Goal: Find contact information: Find contact information

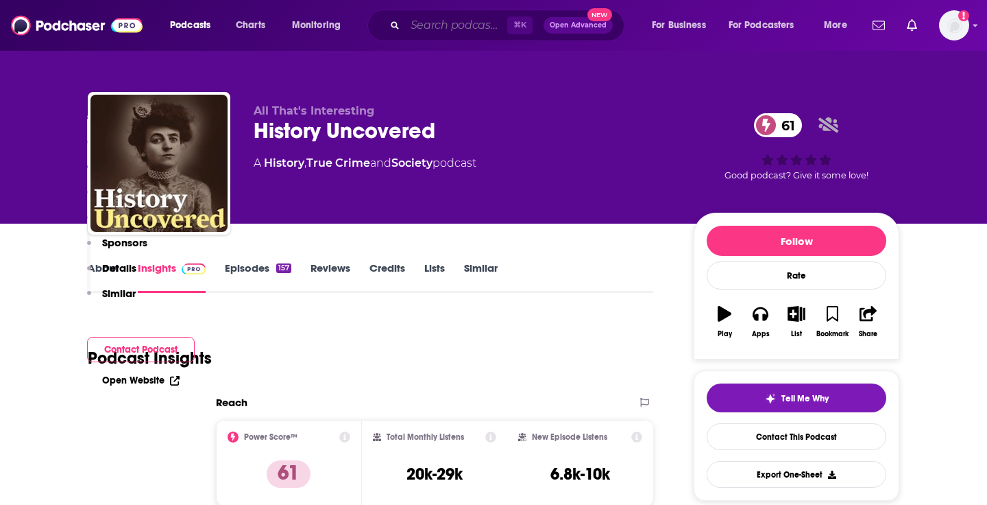
click at [440, 22] on input "Search podcasts, credits, & more..." at bounding box center [456, 25] width 102 height 22
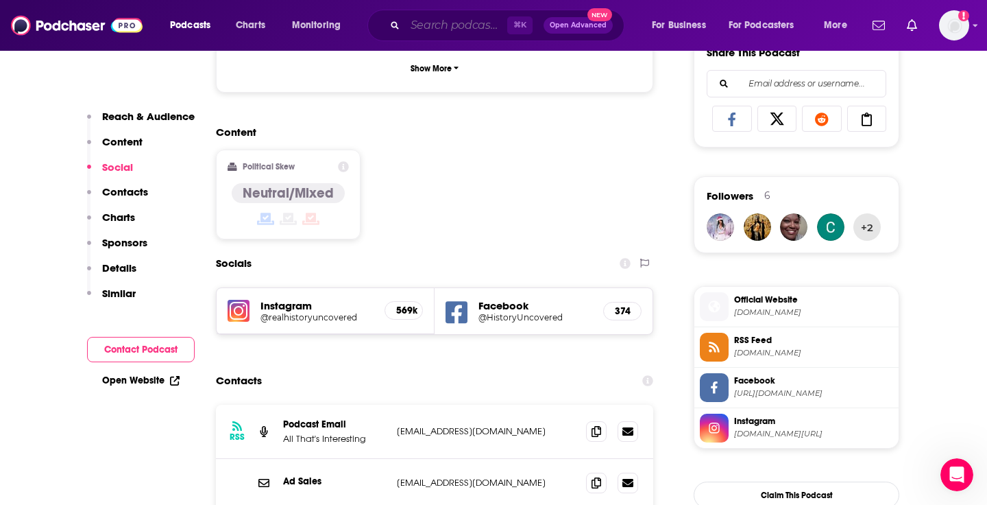
paste input "My Favorite Murder"
type input "My Favorite Murder"
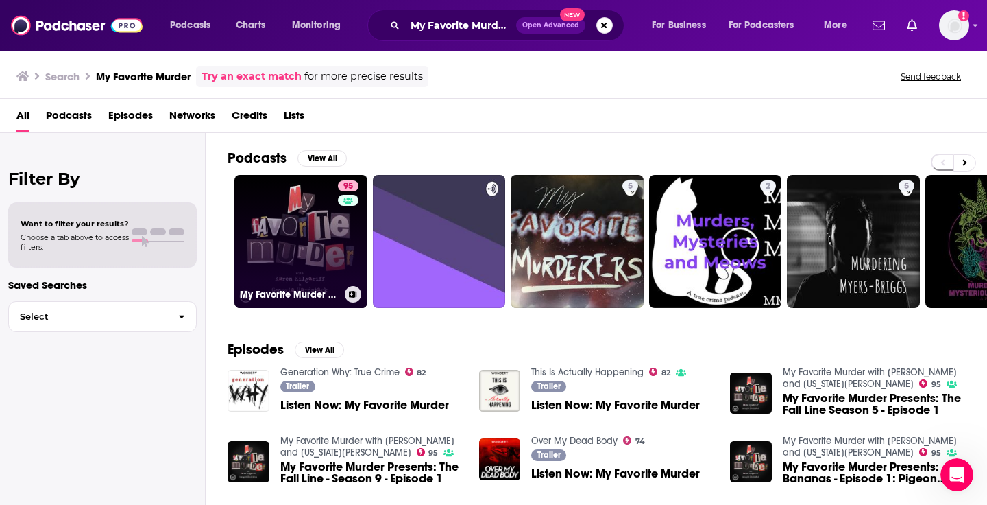
click at [304, 246] on link "95 My Favorite Murder with [PERSON_NAME] and [US_STATE][PERSON_NAME]" at bounding box center [300, 241] width 133 height 133
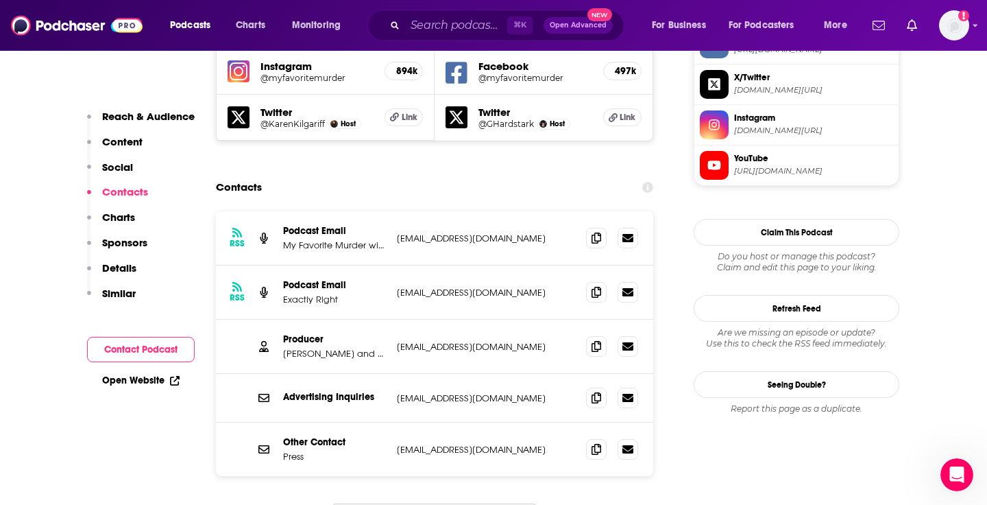
scroll to position [1330, 0]
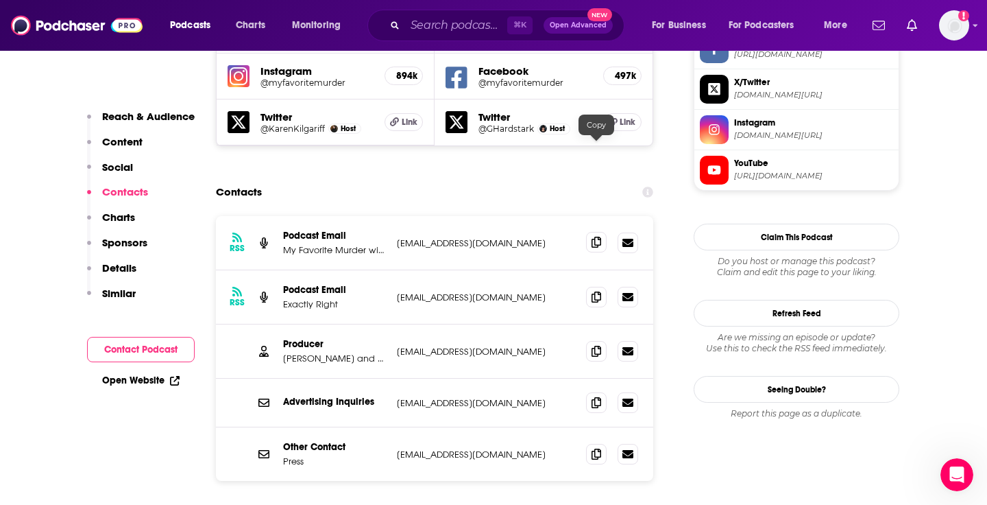
click at [594, 237] on icon at bounding box center [597, 242] width 10 height 11
click at [592, 286] on span at bounding box center [596, 296] width 21 height 21
click at [593, 345] on icon at bounding box center [597, 350] width 10 height 11
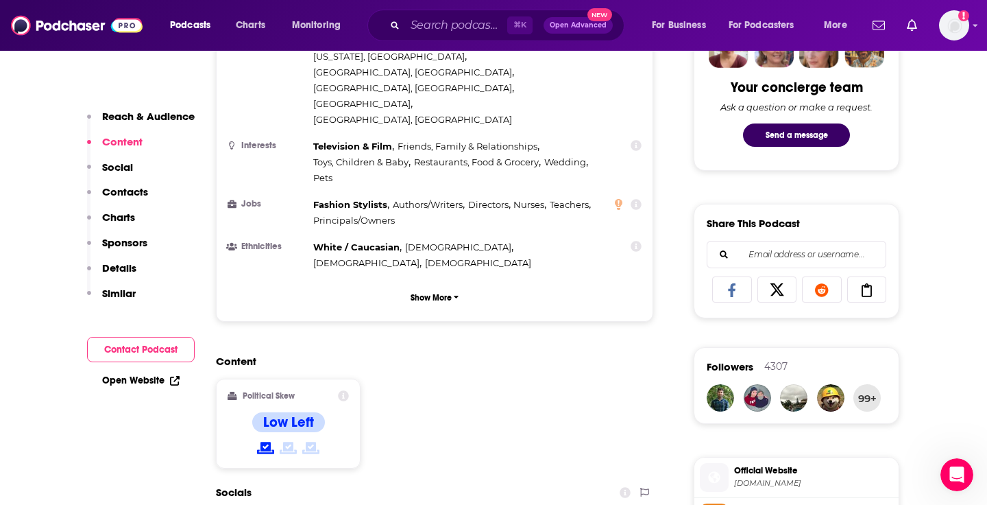
scroll to position [819, 0]
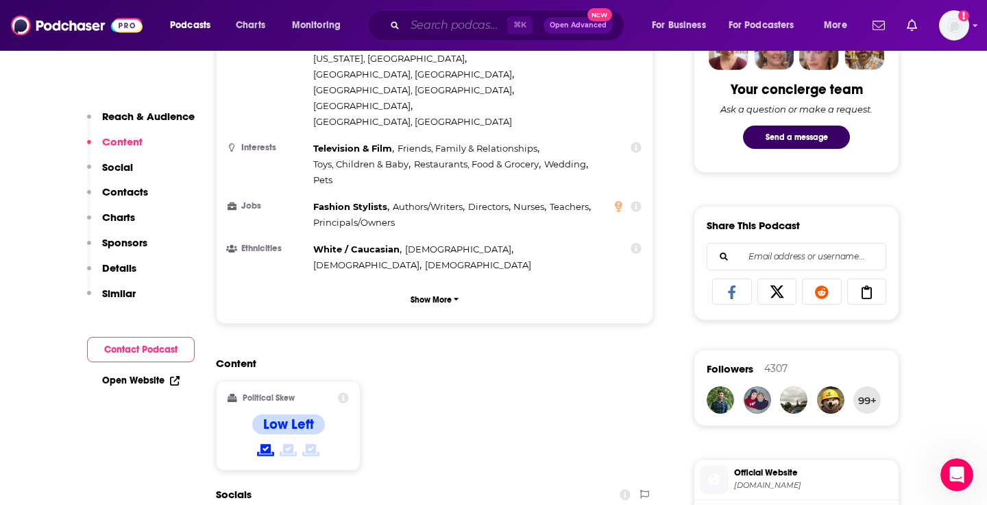
click at [426, 29] on input "Search podcasts, credits, & more..." at bounding box center [456, 25] width 102 height 22
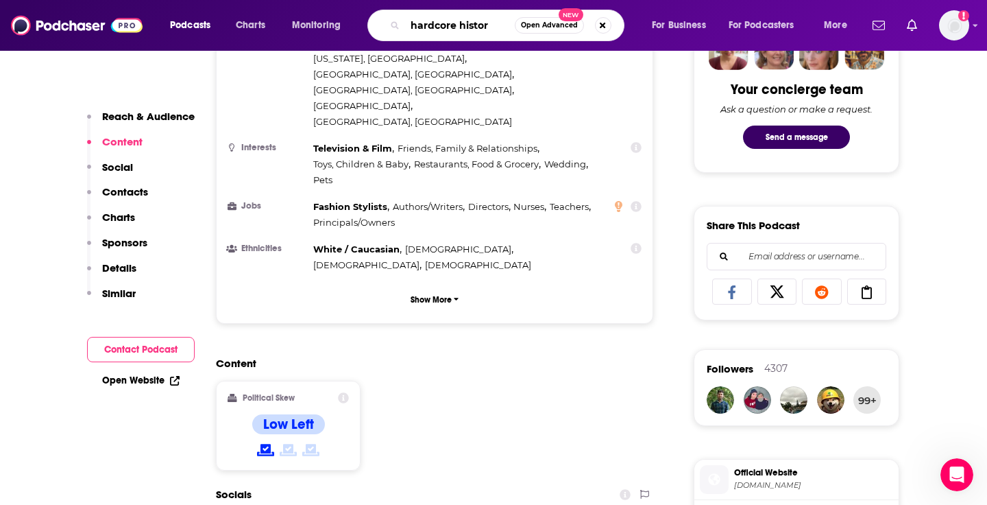
type input "hardcore history"
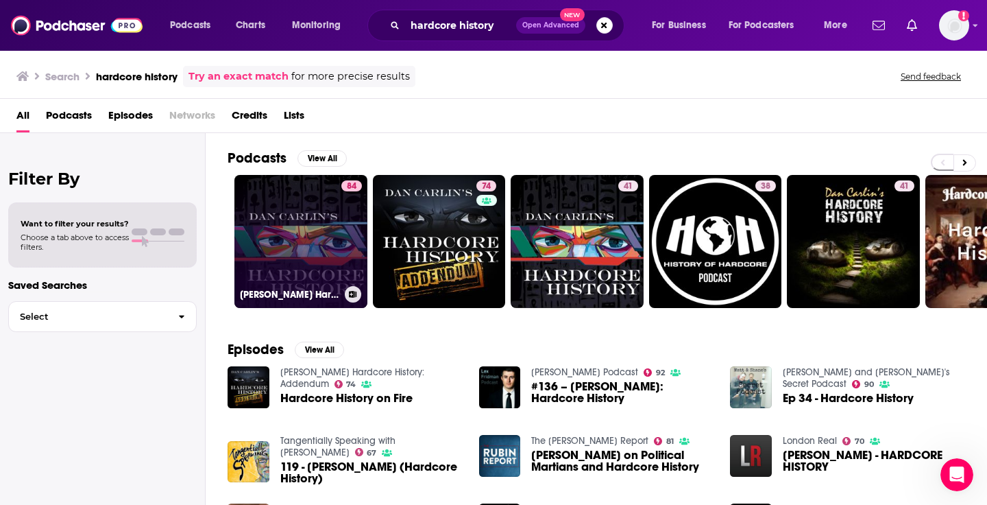
click at [298, 241] on link "84 [PERSON_NAME] Hardcore History" at bounding box center [300, 241] width 133 height 133
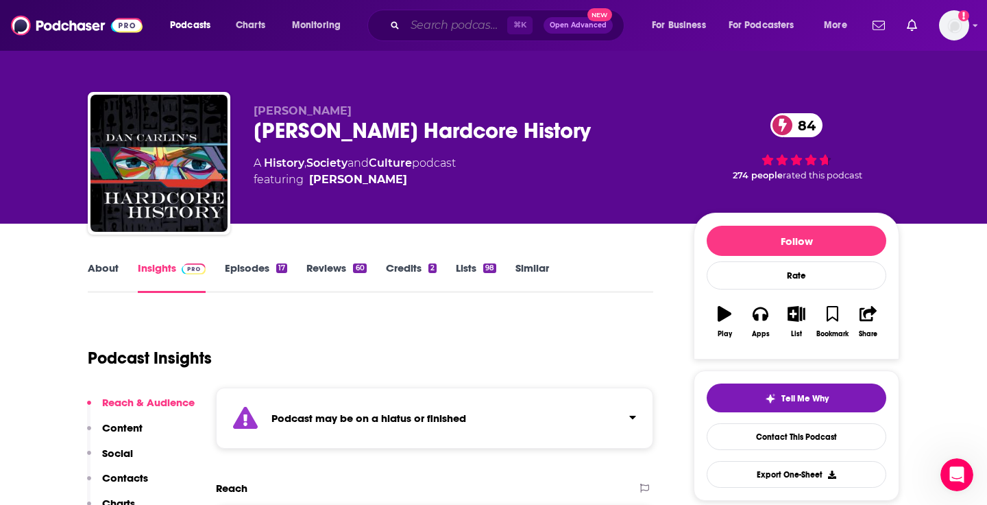
click at [424, 30] on input "Search podcasts, credits, & more..." at bounding box center [456, 25] width 102 height 22
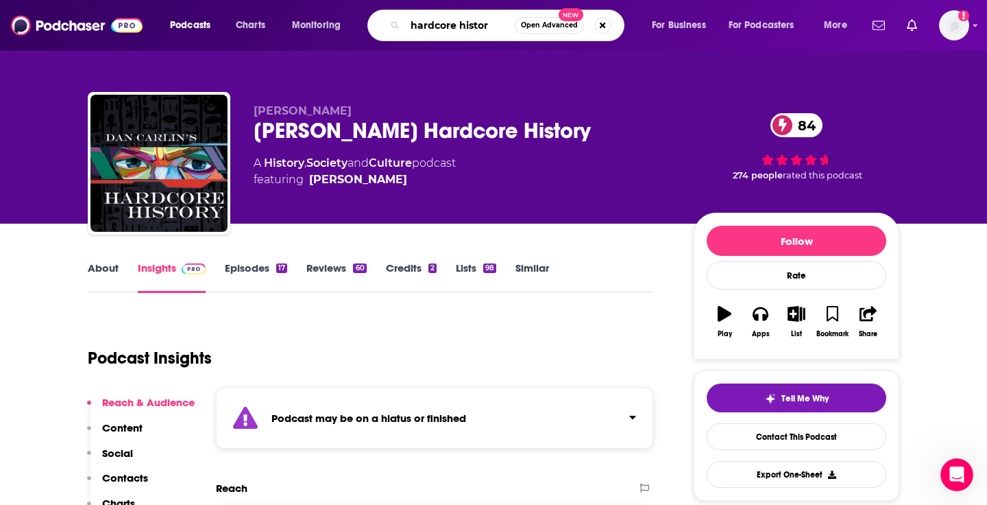
type input "hardcore history"
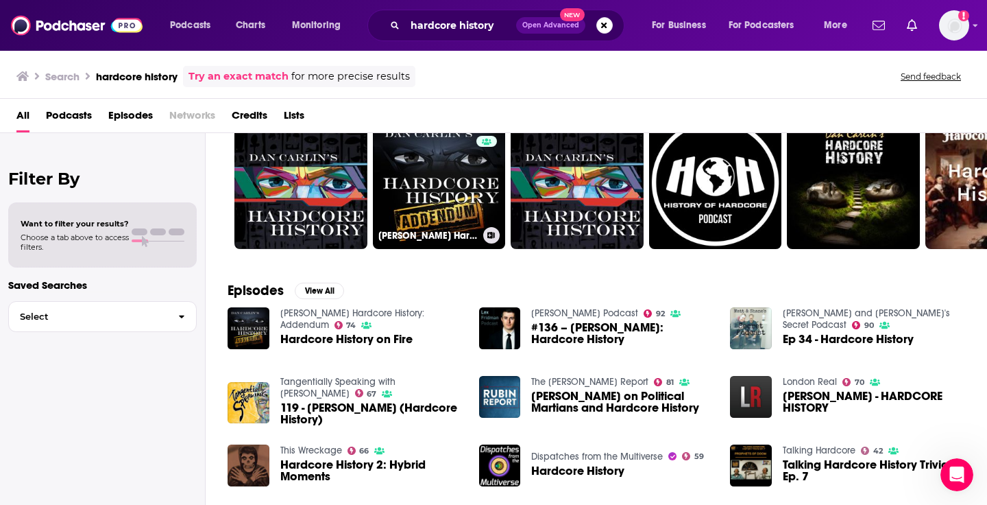
scroll to position [62, 0]
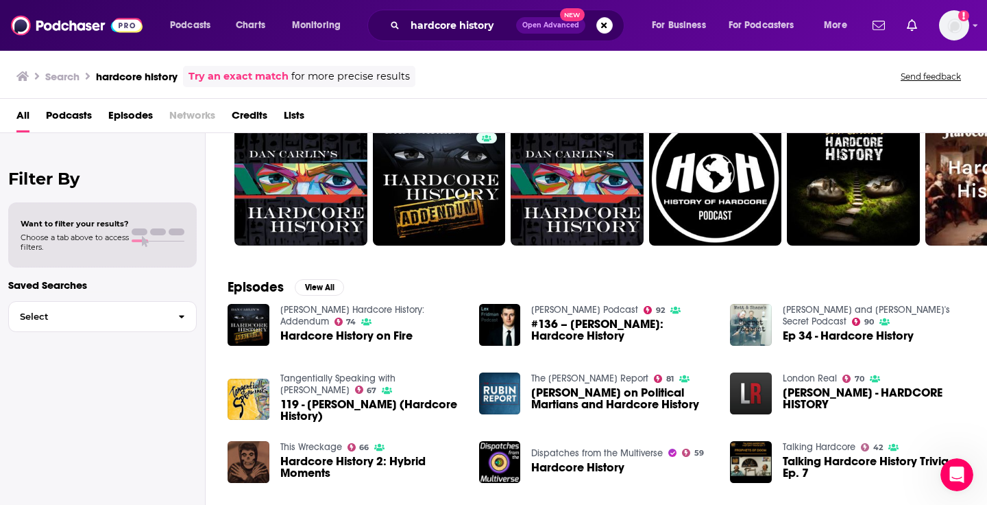
click at [370, 341] on span "Hardcore History on Fire" at bounding box center [346, 336] width 132 height 12
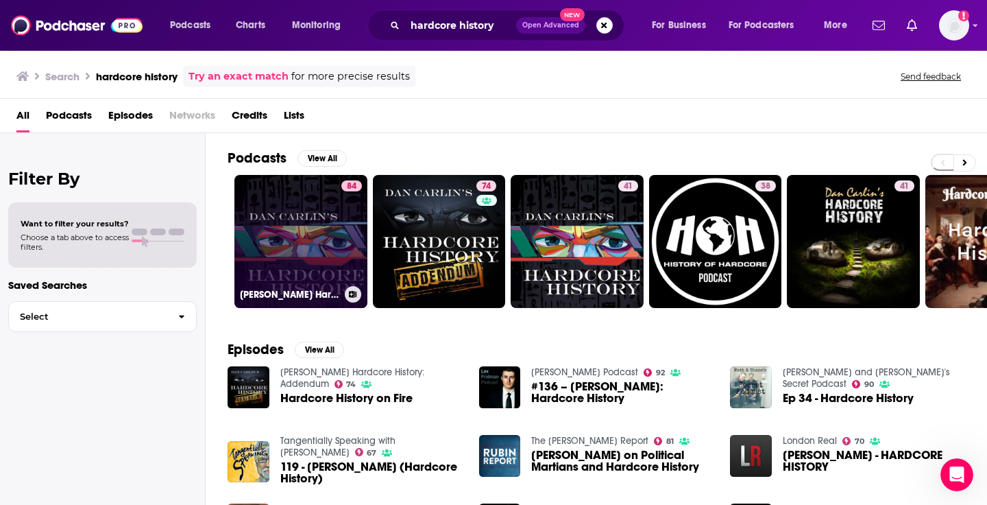
scroll to position [14, 0]
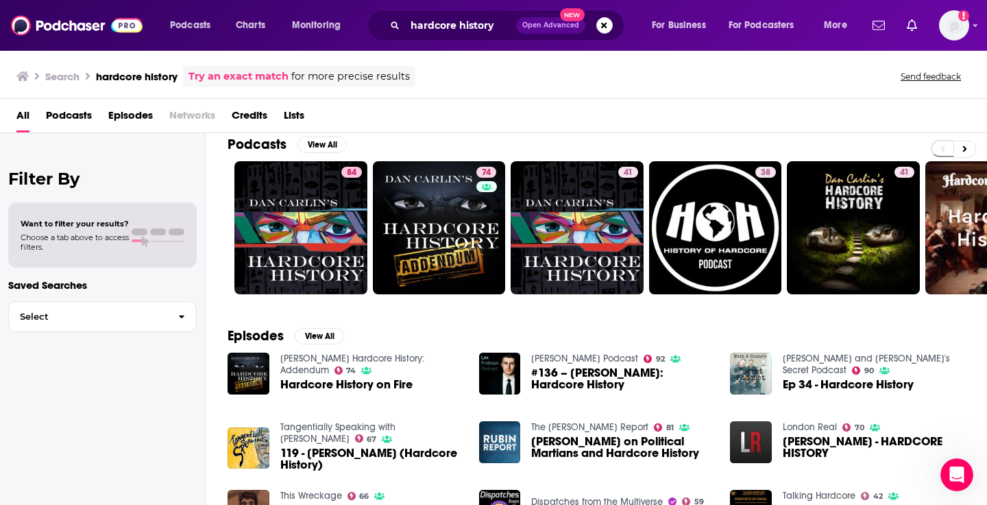
click at [87, 245] on span "Choose a tab above to access filters." at bounding box center [75, 241] width 108 height 19
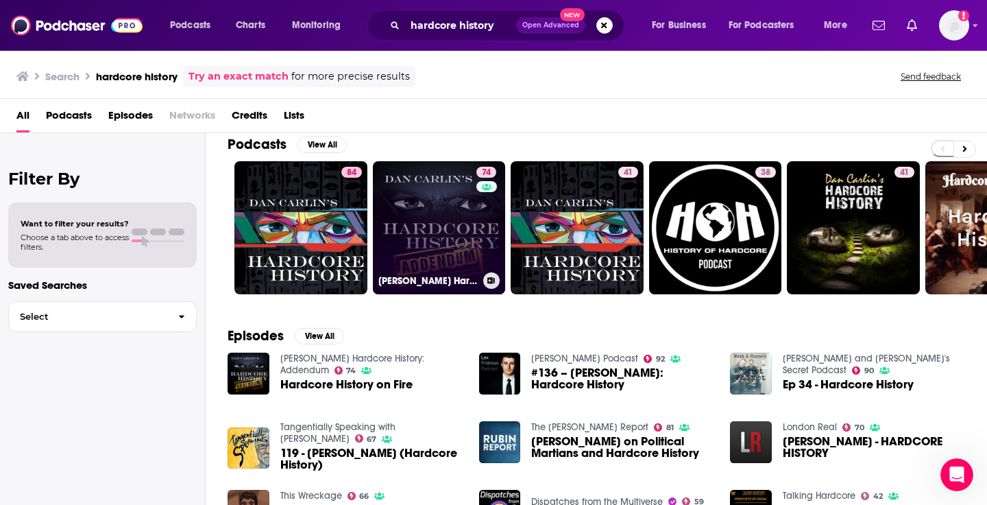
click at [454, 189] on link "74 [PERSON_NAME] Hardcore History: Addendum" at bounding box center [439, 227] width 133 height 133
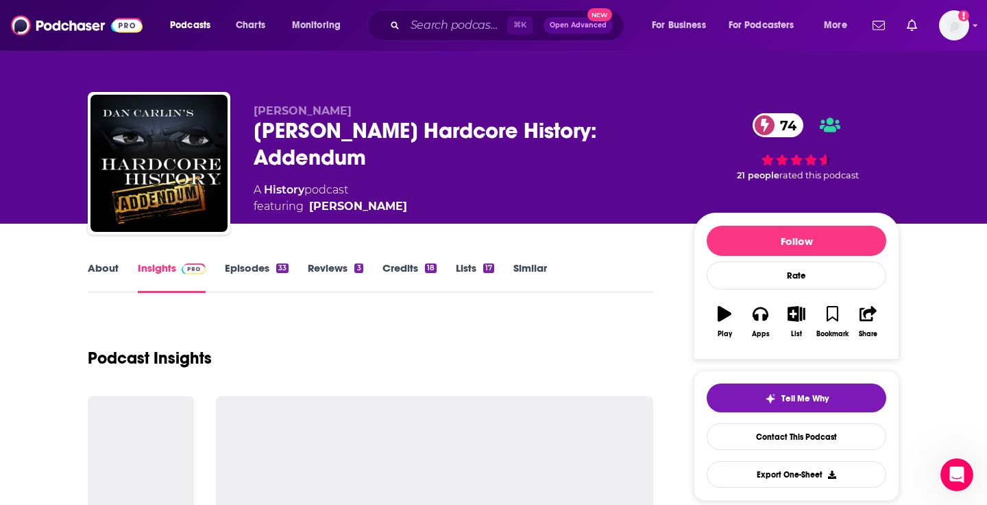
click at [261, 265] on link "Episodes 33" at bounding box center [257, 277] width 64 height 32
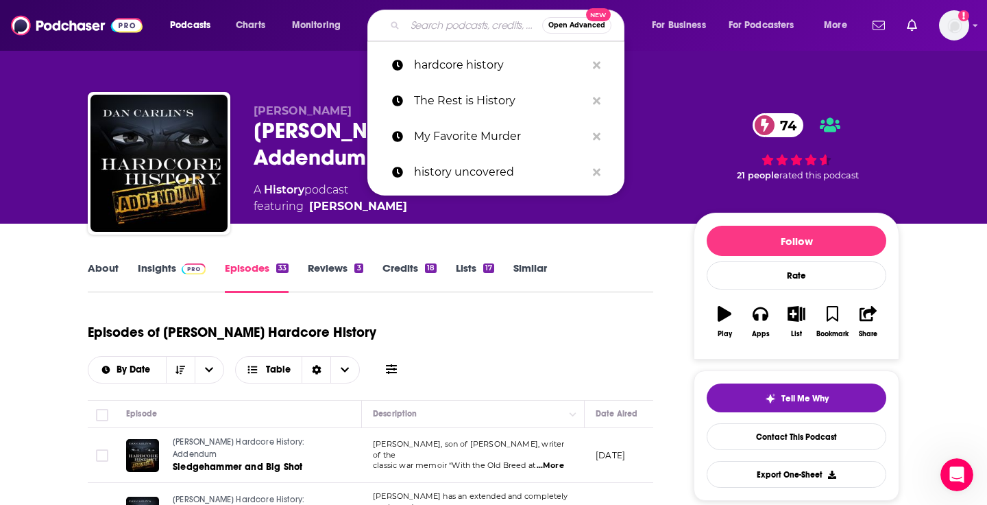
click at [416, 32] on input "Search podcasts, credits, & more..." at bounding box center [473, 25] width 137 height 22
paste input "British History Podcast"
type input "British History Podcast"
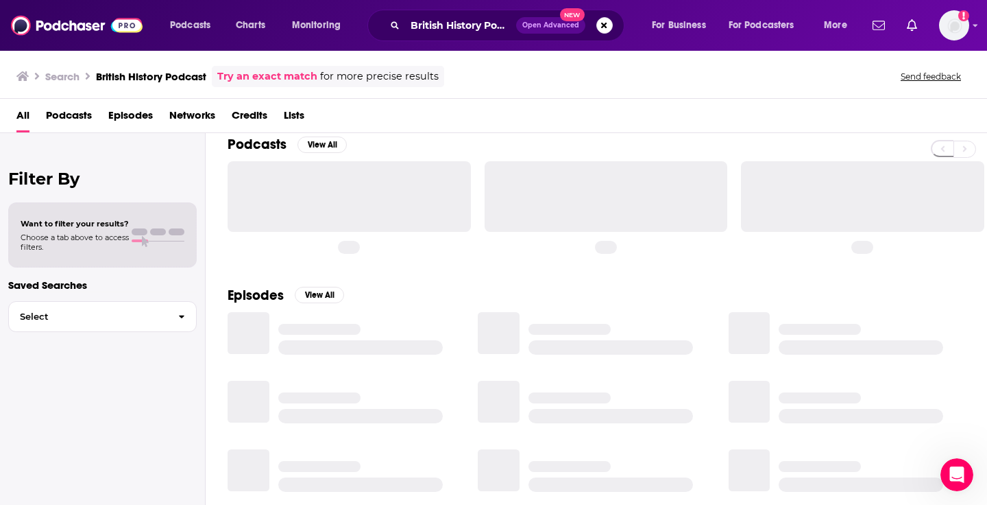
scroll to position [18, 0]
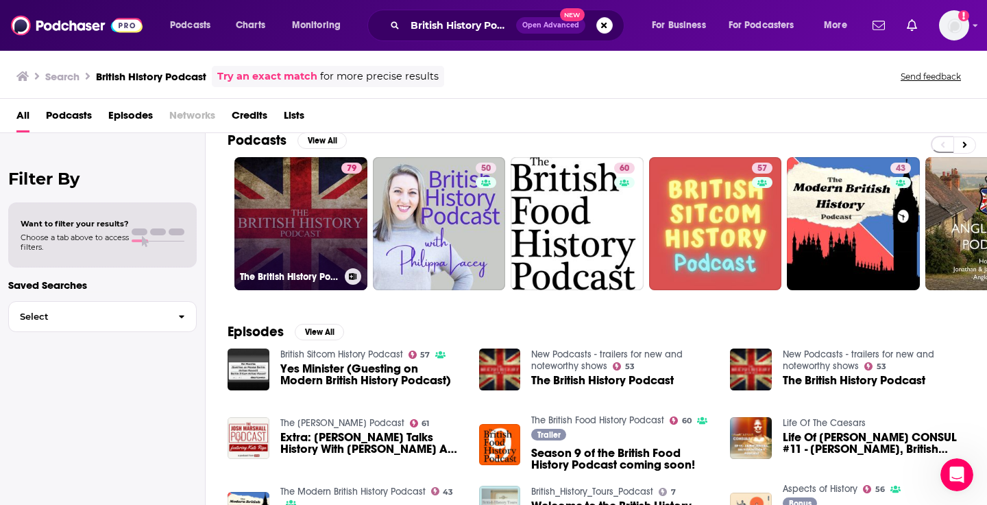
click at [306, 202] on link "79 The British History Podcast" at bounding box center [300, 223] width 133 height 133
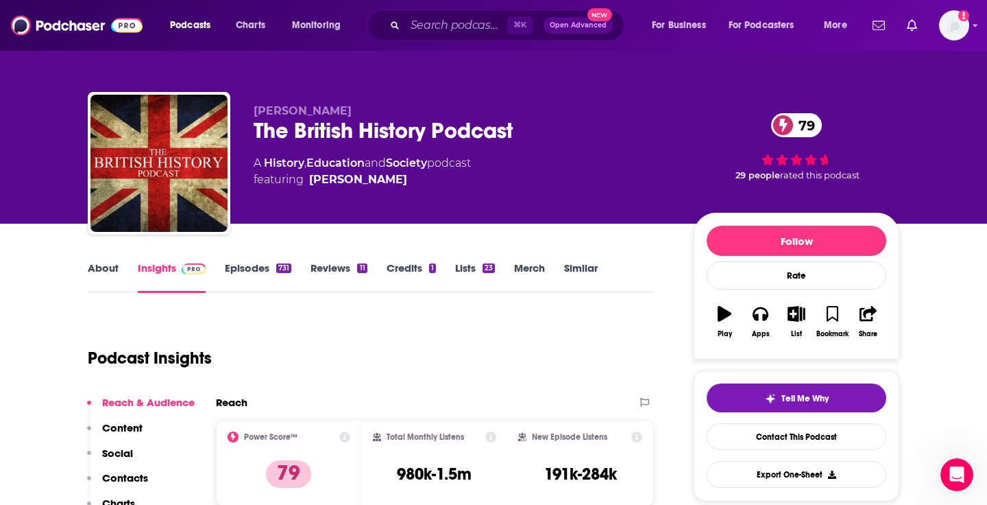
click at [261, 265] on link "Episodes 731" at bounding box center [258, 277] width 67 height 32
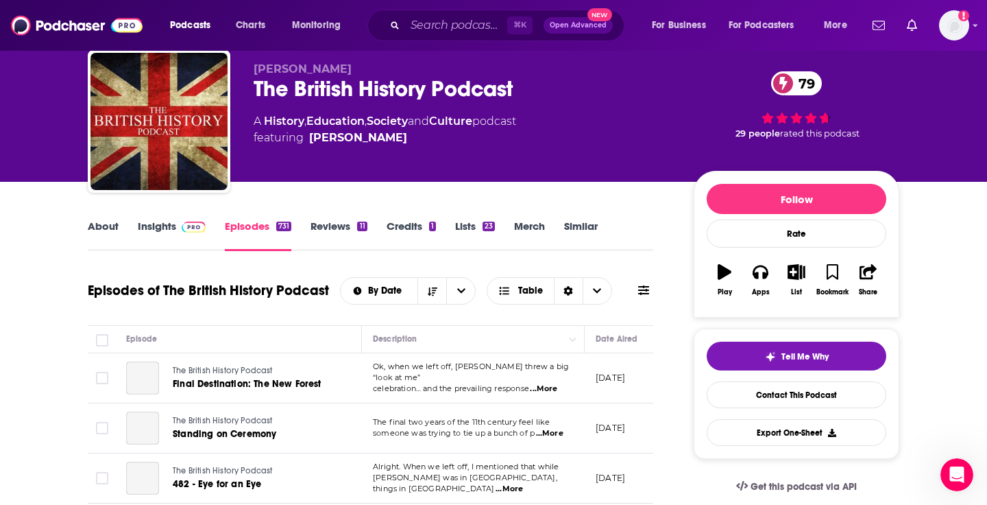
scroll to position [73, 0]
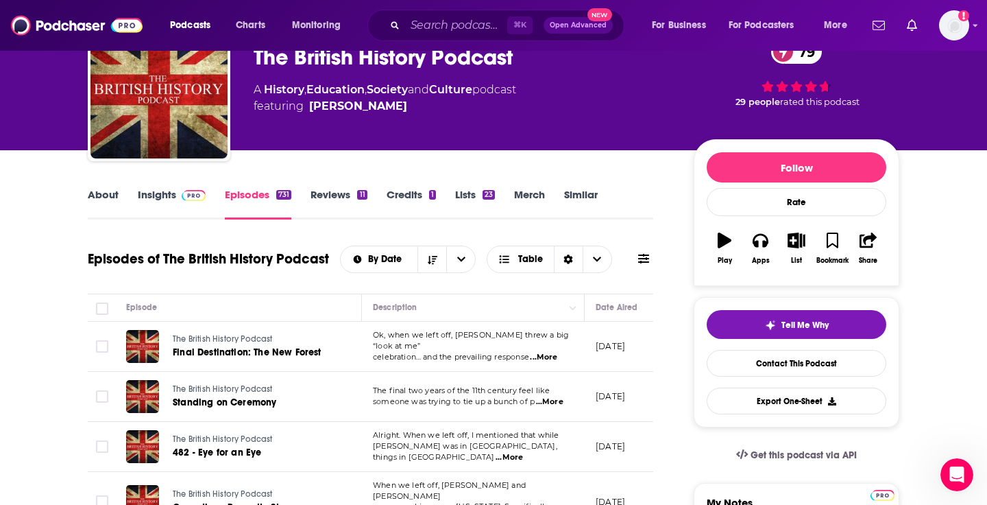
click at [175, 189] on link "Insights" at bounding box center [172, 204] width 68 height 32
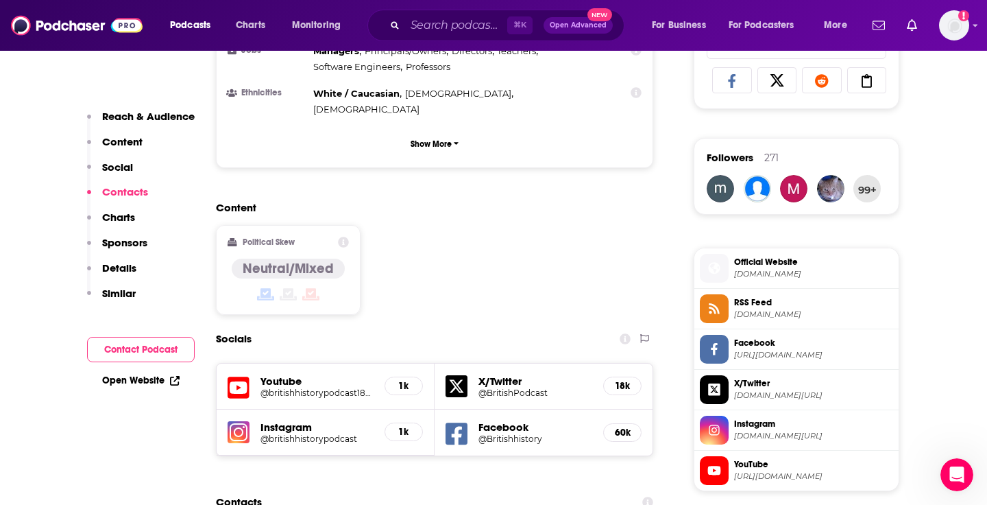
scroll to position [1186, 0]
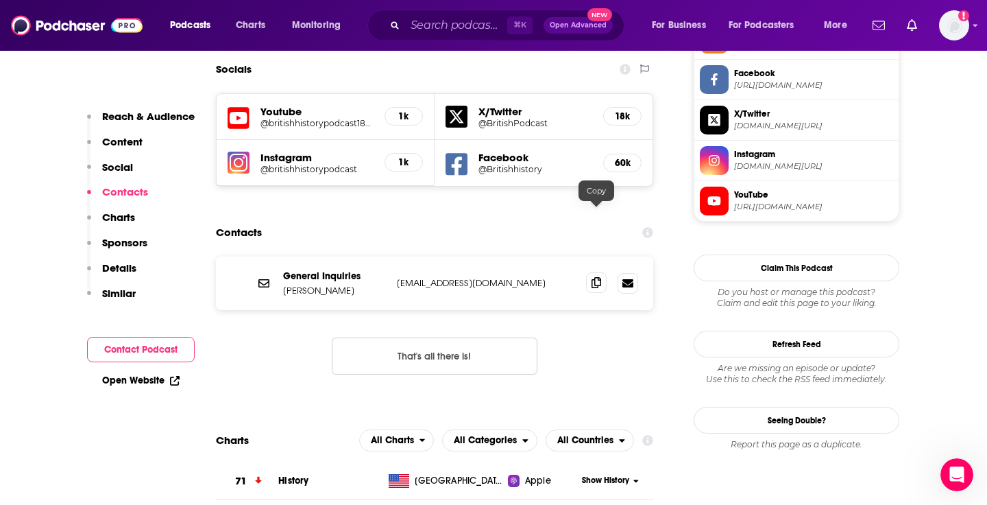
click at [595, 277] on icon at bounding box center [597, 282] width 10 height 11
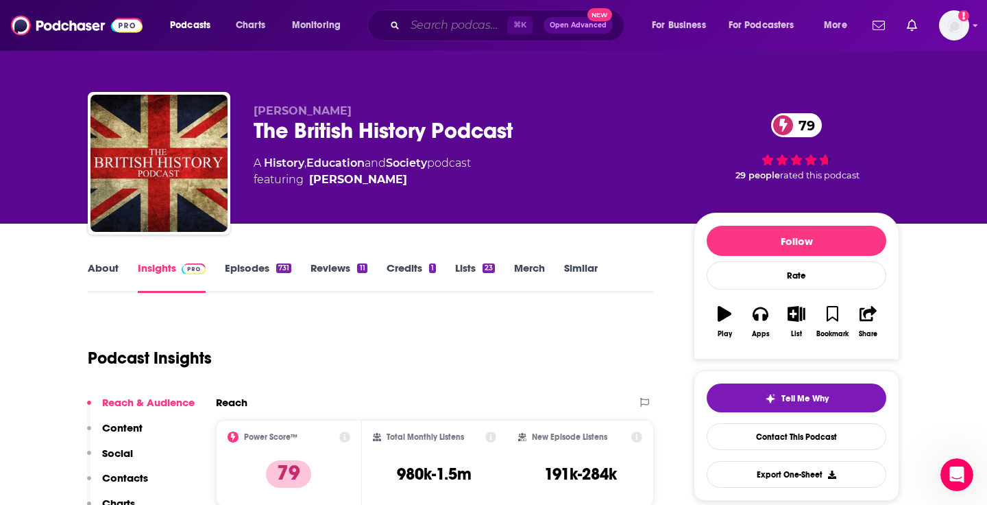
click at [408, 31] on input "Search podcasts, credits, & more..." at bounding box center [456, 25] width 102 height 22
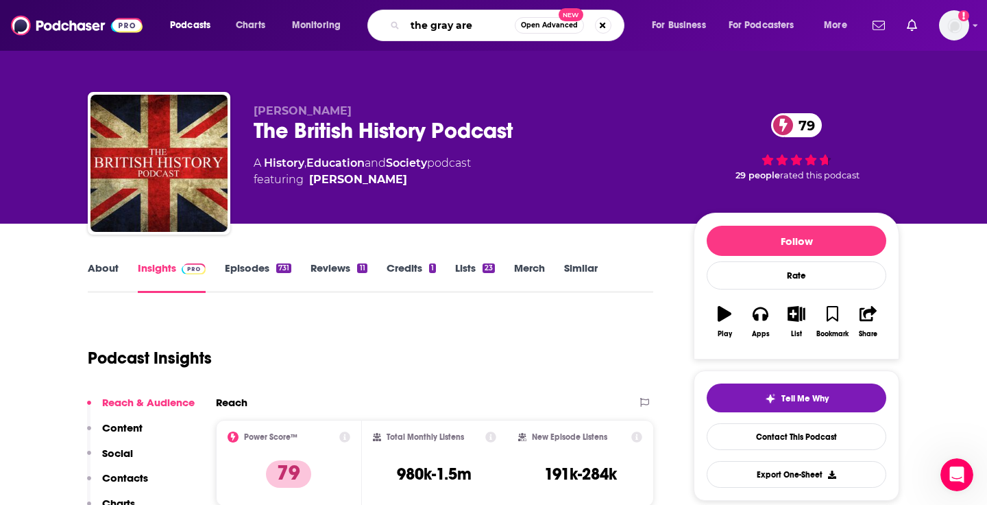
type input "the gray area"
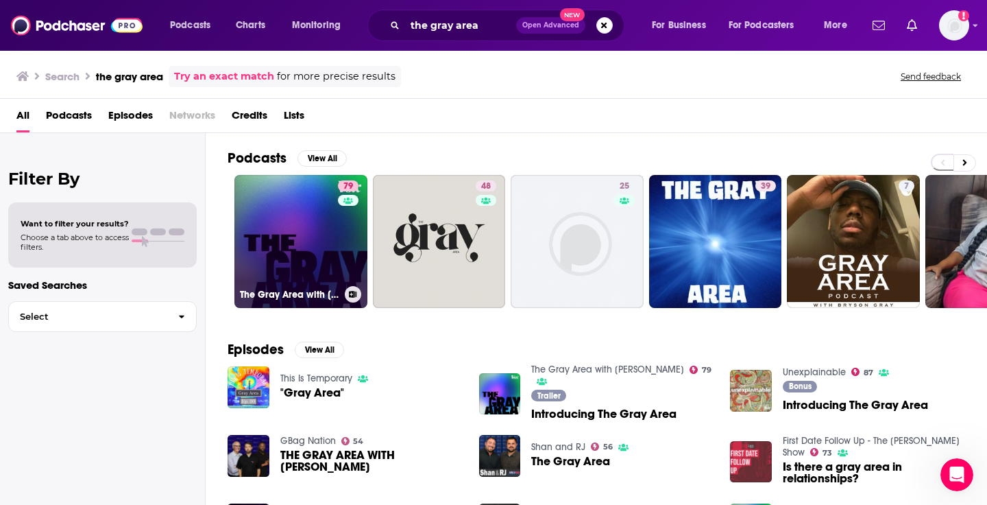
click at [295, 250] on link "79 The Gray Area with [PERSON_NAME]" at bounding box center [300, 241] width 133 height 133
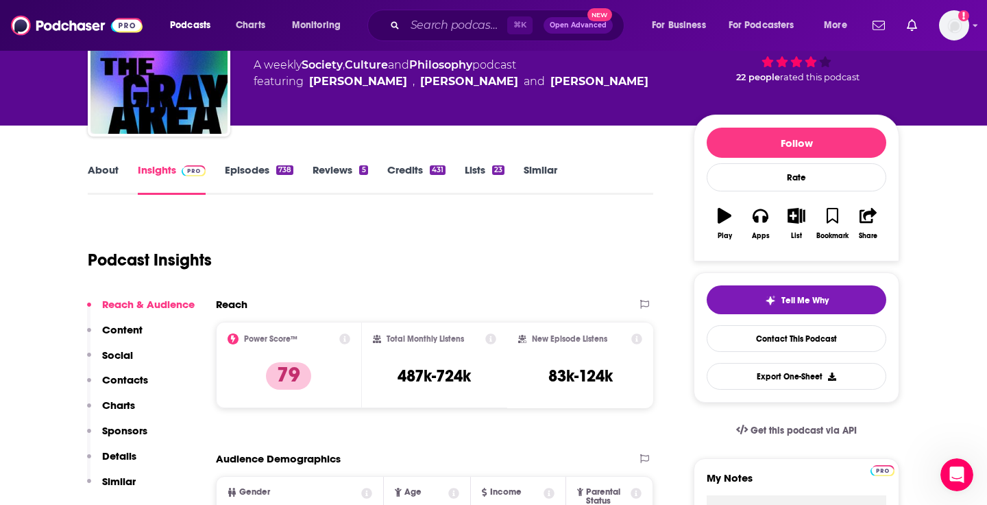
scroll to position [102, 0]
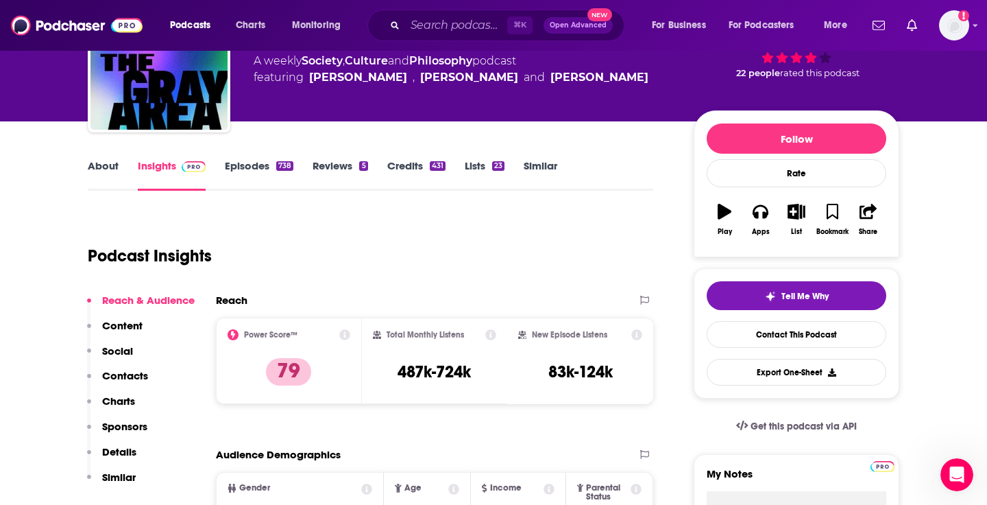
click at [258, 170] on link "Episodes 738" at bounding box center [259, 175] width 69 height 32
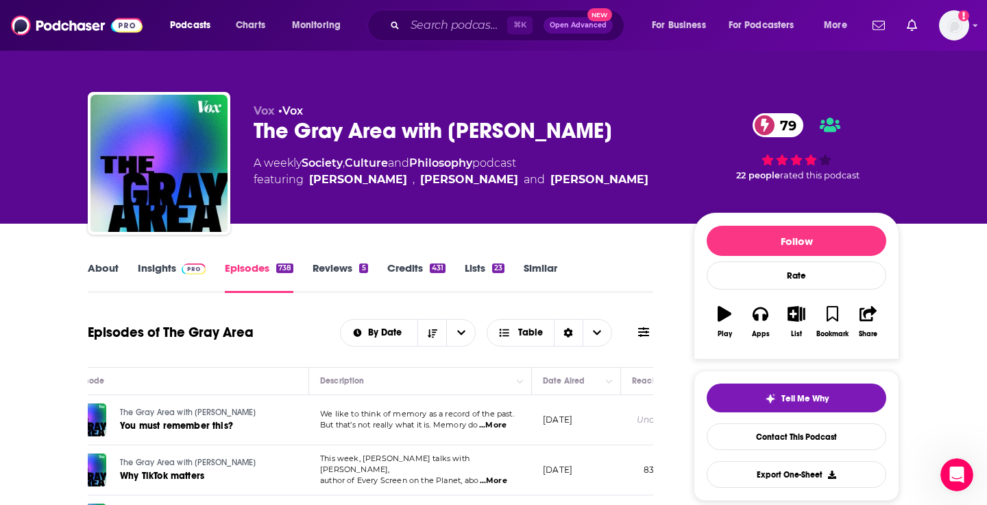
click at [168, 269] on link "Insights" at bounding box center [172, 277] width 68 height 32
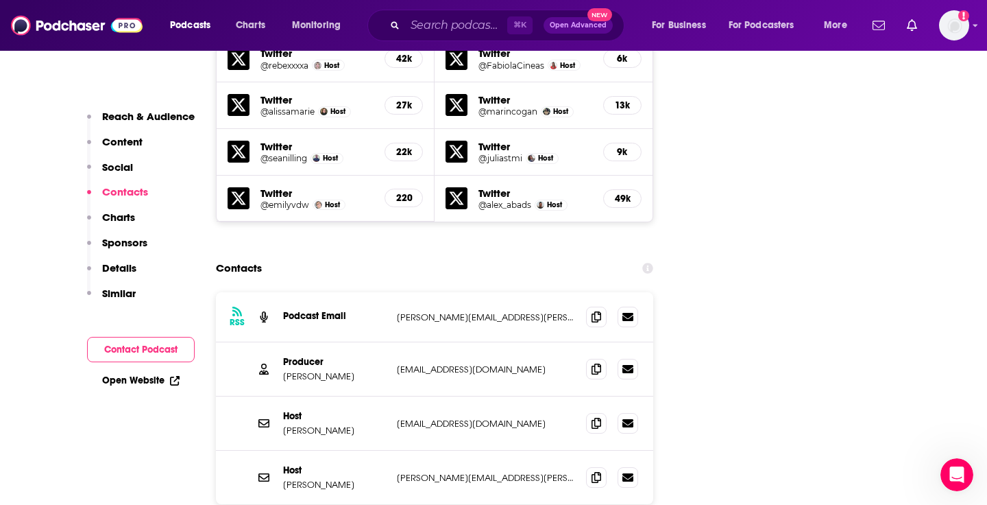
scroll to position [1525, 0]
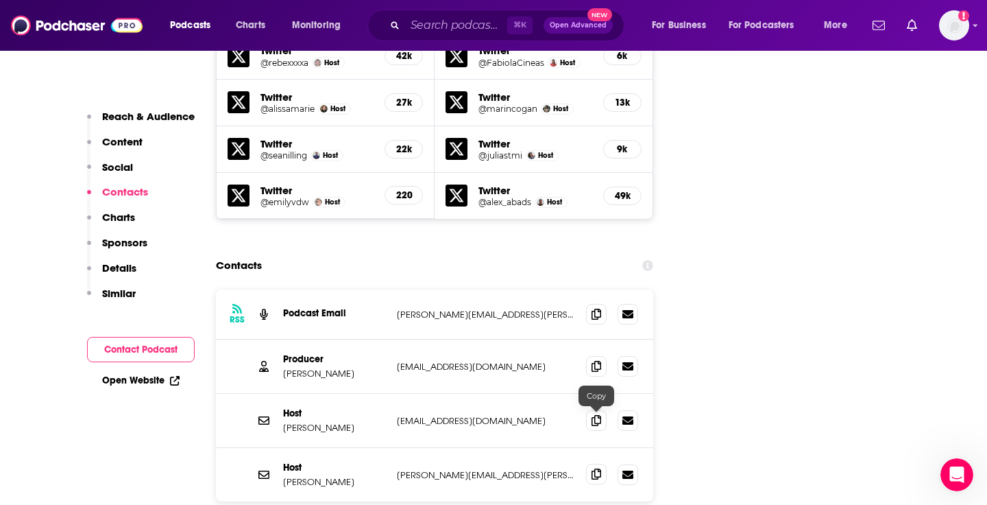
click at [593, 468] on icon at bounding box center [597, 473] width 10 height 11
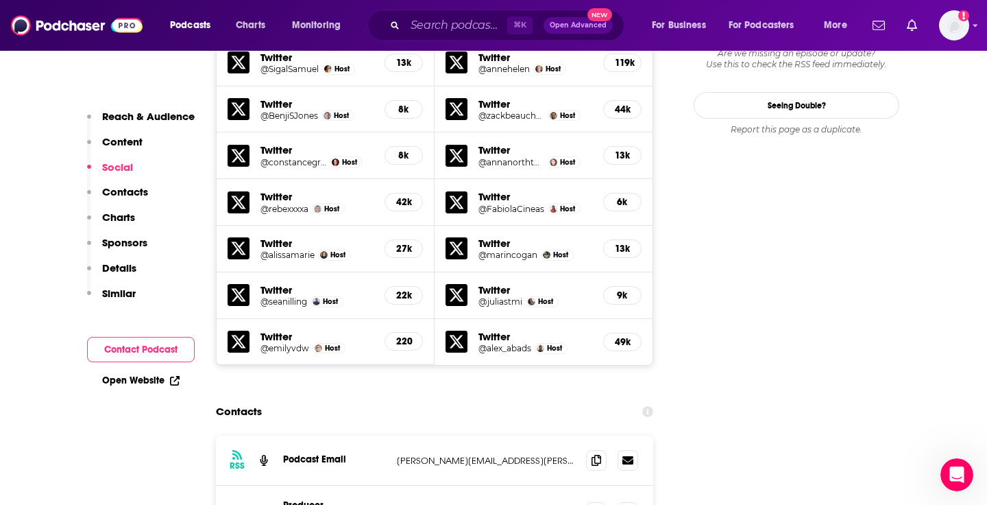
scroll to position [1587, 0]
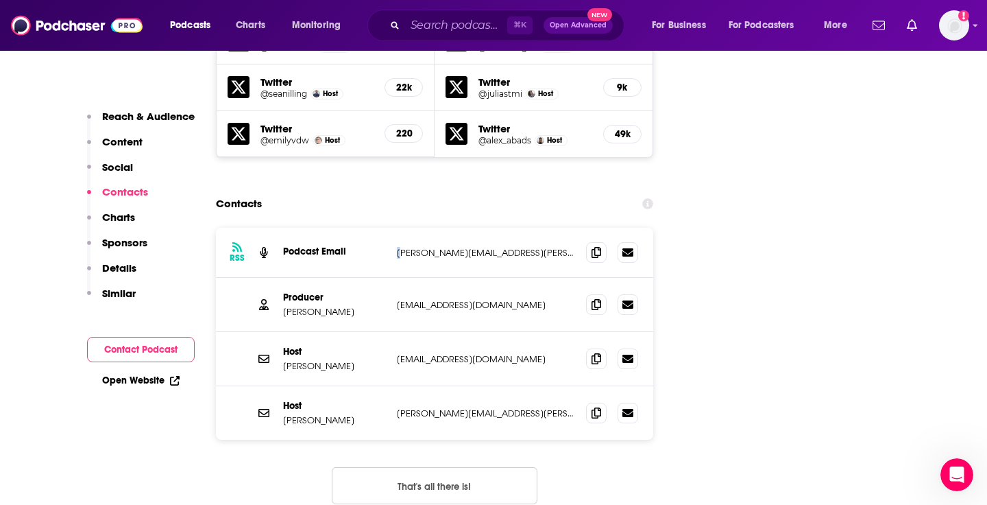
drag, startPoint x: 394, startPoint y: 200, endPoint x: 403, endPoint y: 200, distance: 8.9
click at [403, 228] on div "RSS Podcast Email [PERSON_NAME][EMAIL_ADDRESS][PERSON_NAME][DOMAIN_NAME] [PERSO…" at bounding box center [434, 253] width 437 height 50
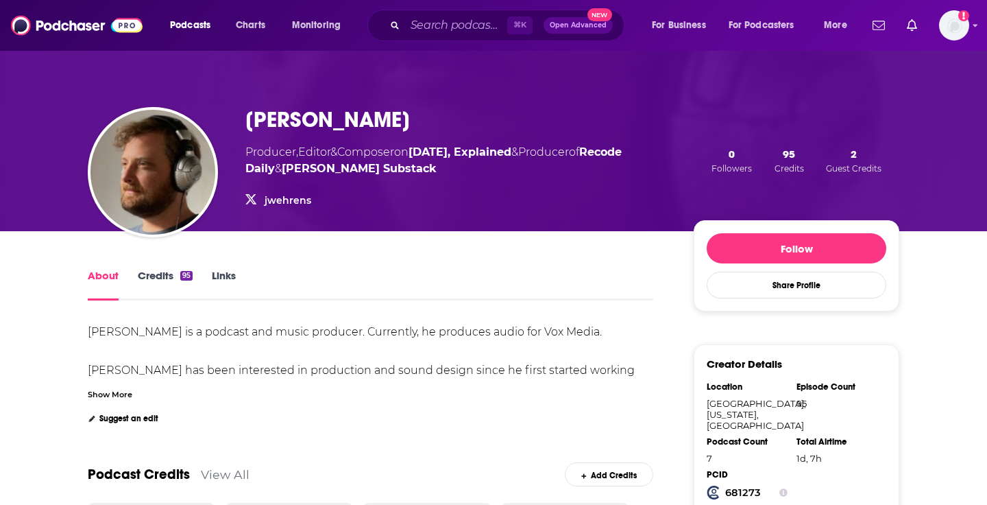
scroll to position [36, 0]
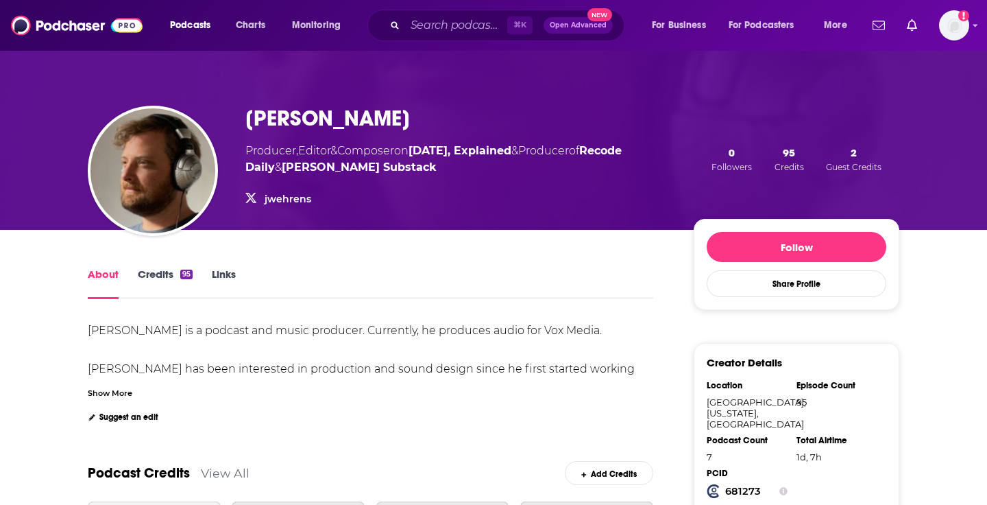
click at [127, 392] on div "Show More" at bounding box center [110, 391] width 45 height 13
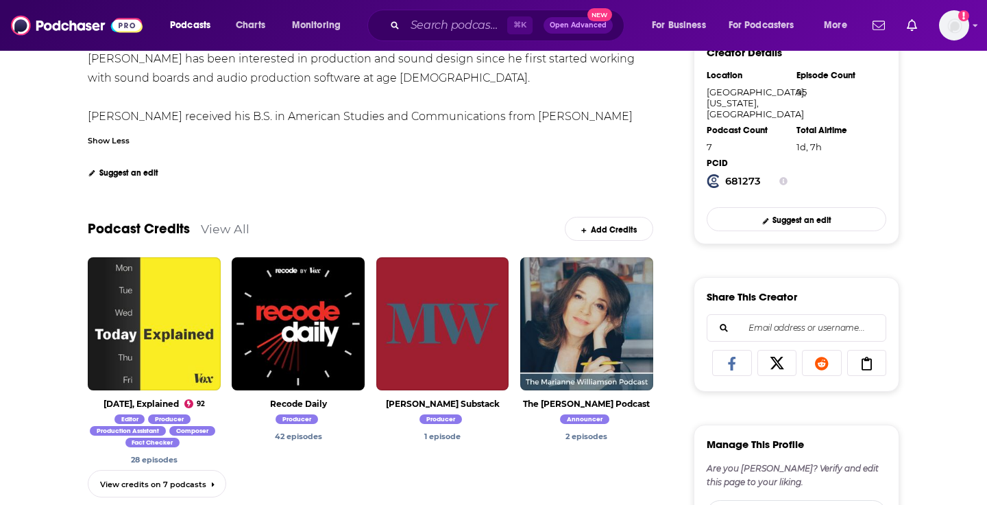
scroll to position [0, 0]
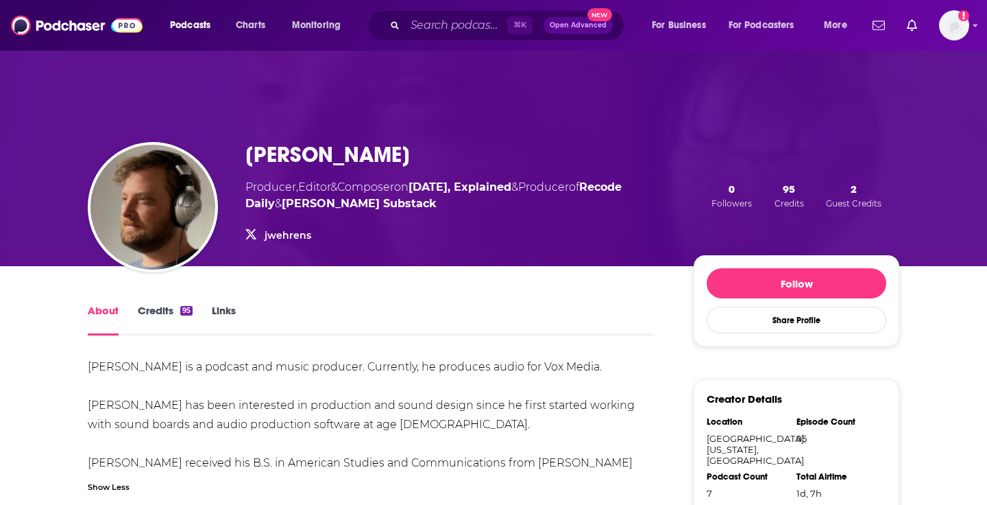
click at [285, 239] on link "jwehrens" at bounding box center [288, 235] width 47 height 12
